Goal: Find contact information: Find contact information

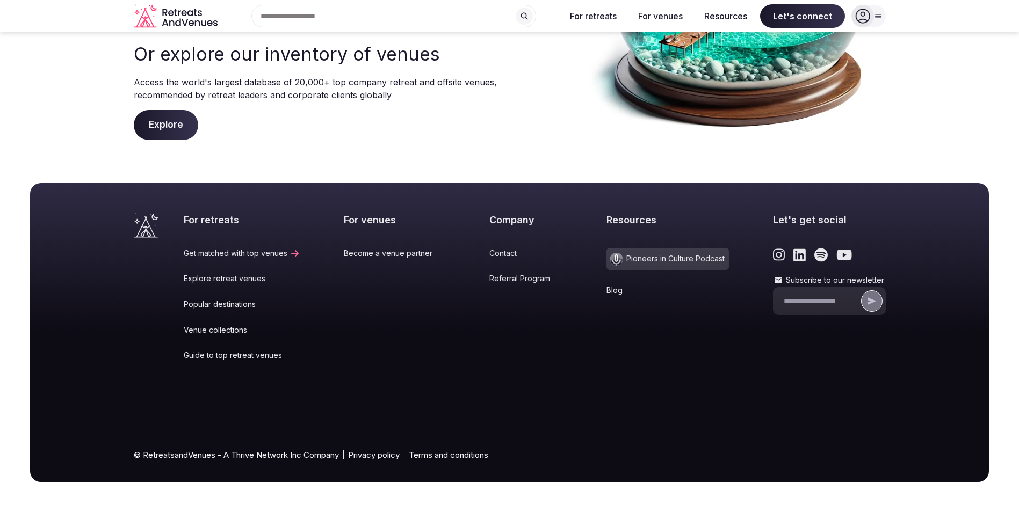
scroll to position [207, 0]
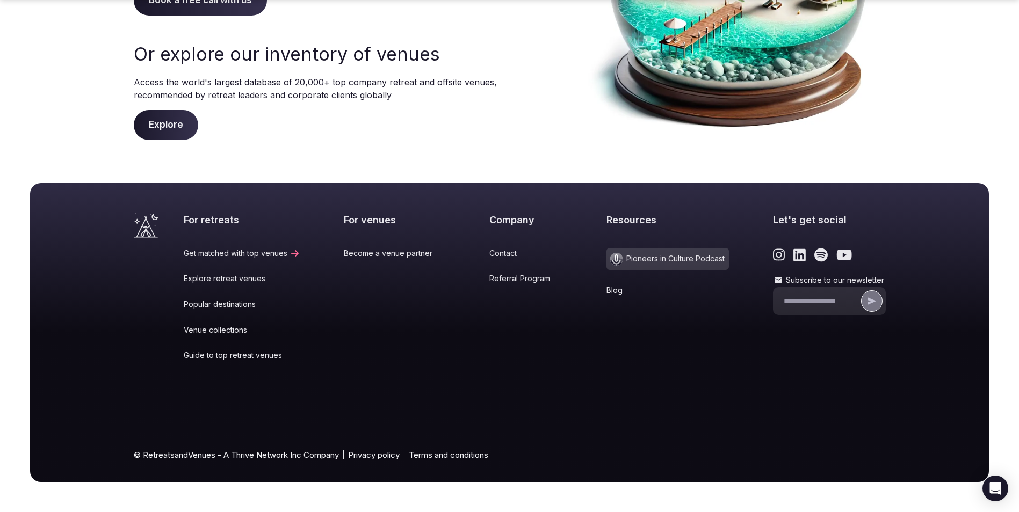
click at [489, 252] on link "Contact" at bounding box center [526, 253] width 74 height 11
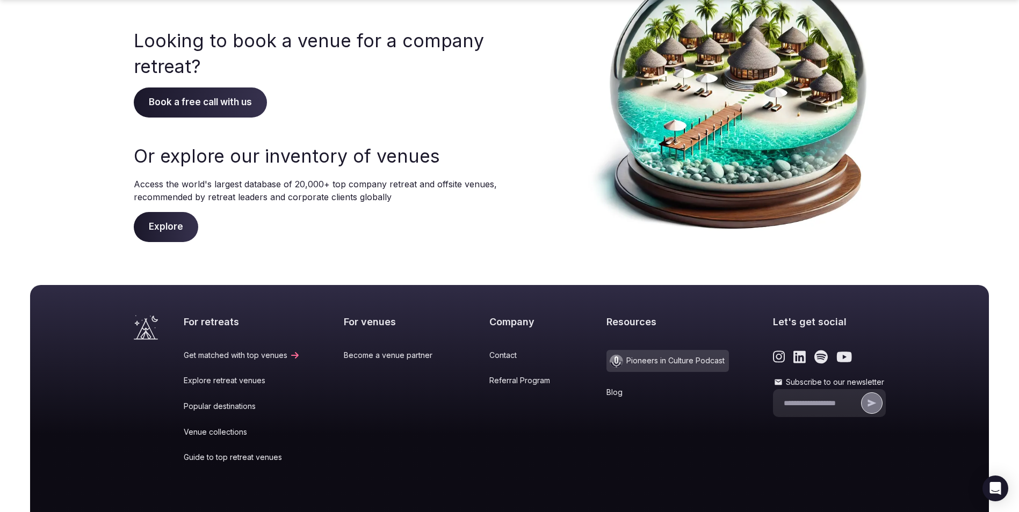
scroll to position [106, 0]
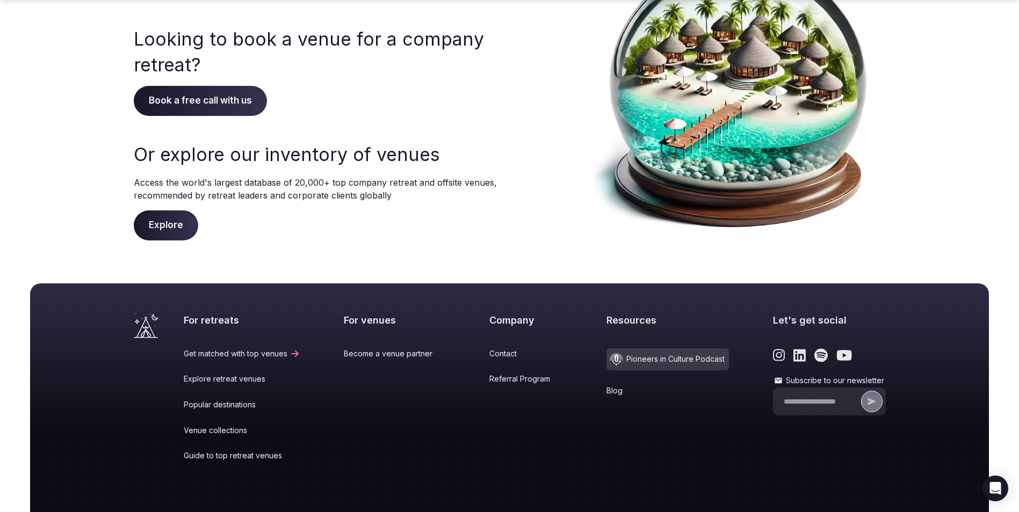
drag, startPoint x: 575, startPoint y: 437, endPoint x: 645, endPoint y: 438, distance: 70.3
click at [575, 437] on div "For retreats Get matched with top venues Explore retreat venues Popular destina…" at bounding box center [535, 395] width 702 height 163
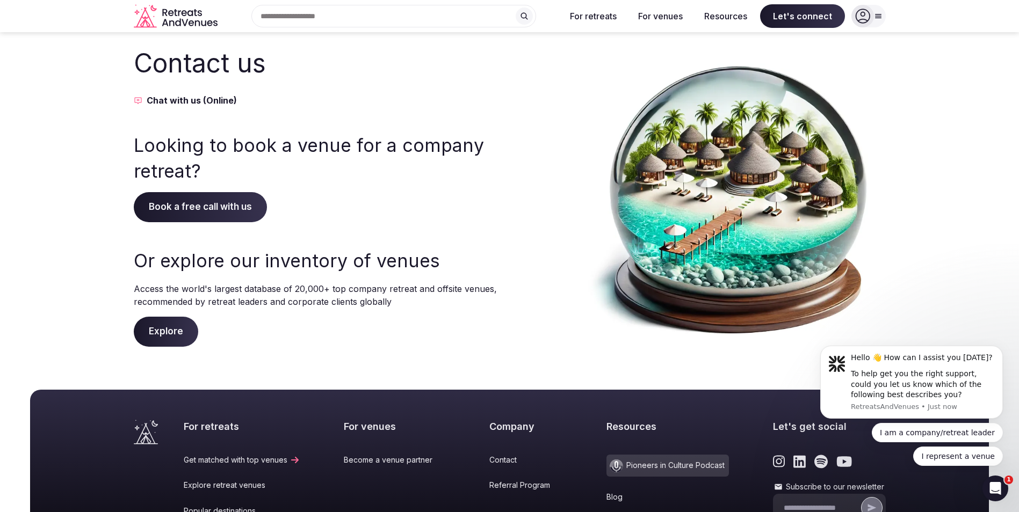
scroll to position [0, 0]
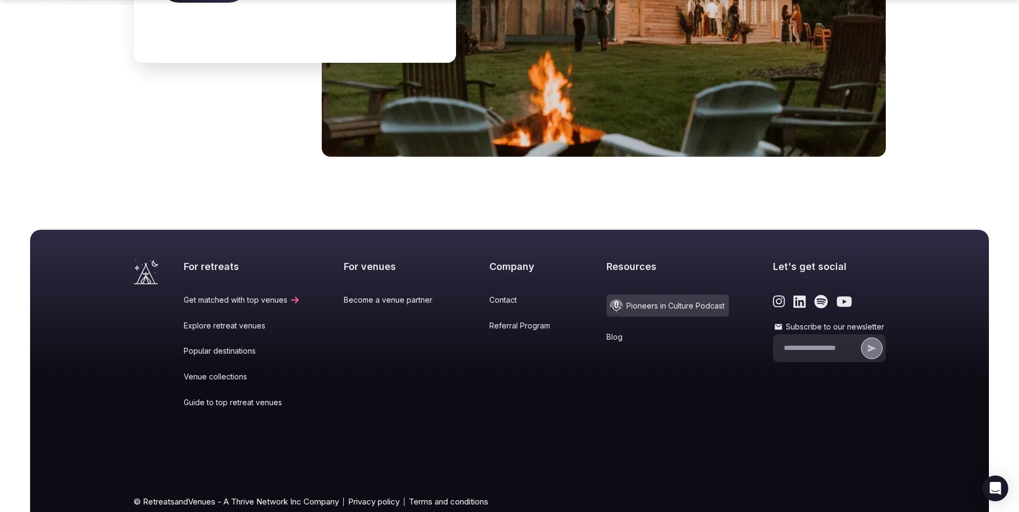
scroll to position [4432, 0]
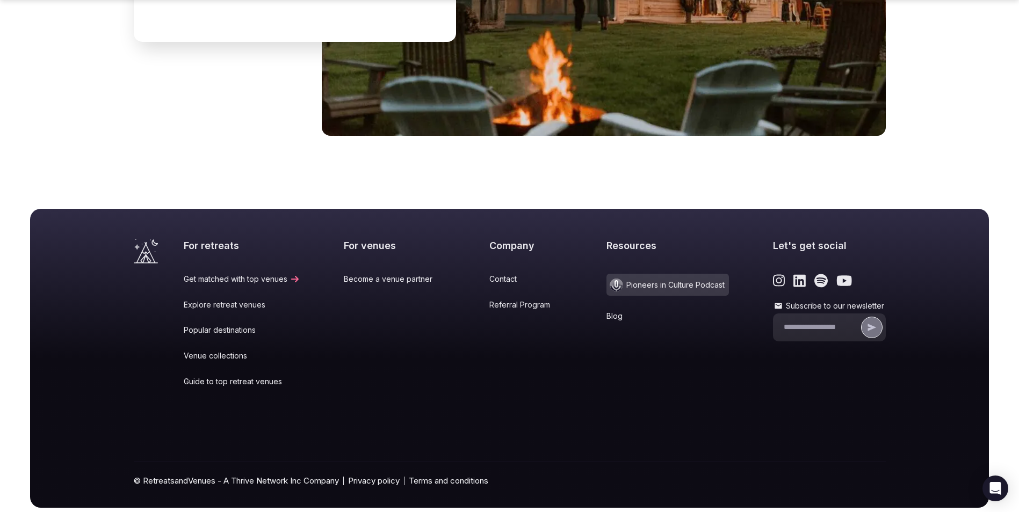
click at [793, 274] on icon "Link to the retreats and venues LinkedIn page" at bounding box center [799, 281] width 12 height 14
